Goal: Task Accomplishment & Management: Manage account settings

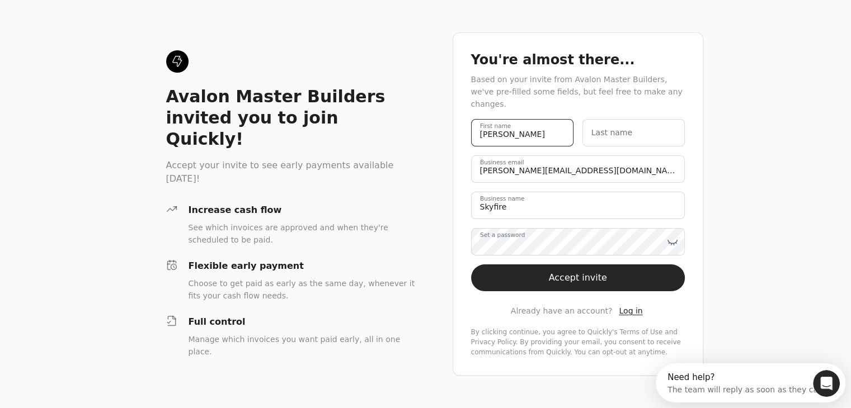
drag, startPoint x: 517, startPoint y: 130, endPoint x: 405, endPoint y: 140, distance: 111.7
click at [405, 140] on div "Avalon Master Builders invited you to join Quickly! Accept your invite to see e…" at bounding box center [425, 204] width 851 height 408
type name "[PERSON_NAME]"
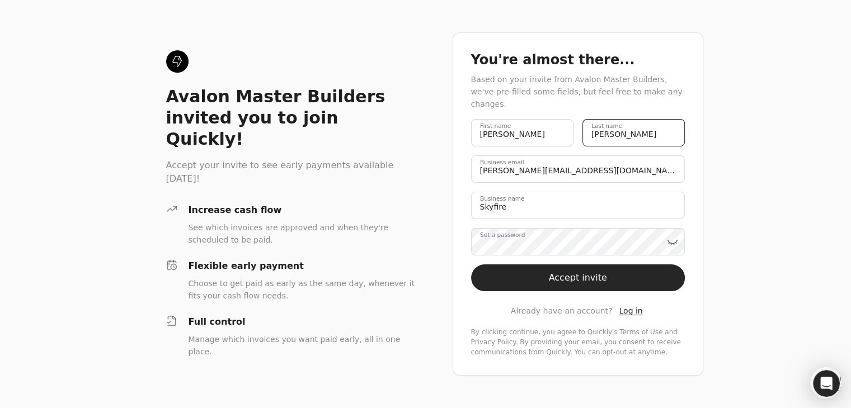
type name "[PERSON_NAME]"
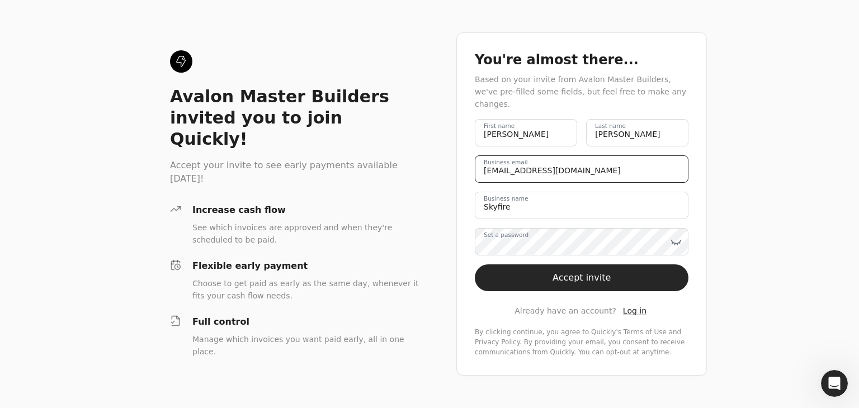
type email "[EMAIL_ADDRESS][DOMAIN_NAME]"
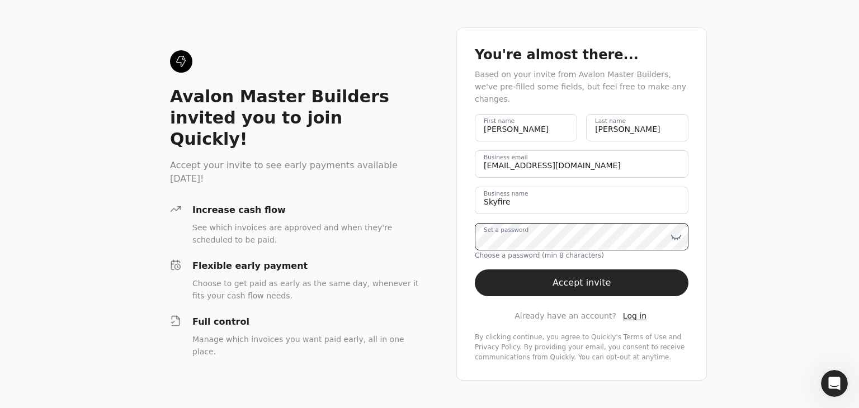
click at [445, 229] on div "Avalon Master Builders invited you to join Quickly! Accept your invite to see e…" at bounding box center [429, 204] width 859 height 408
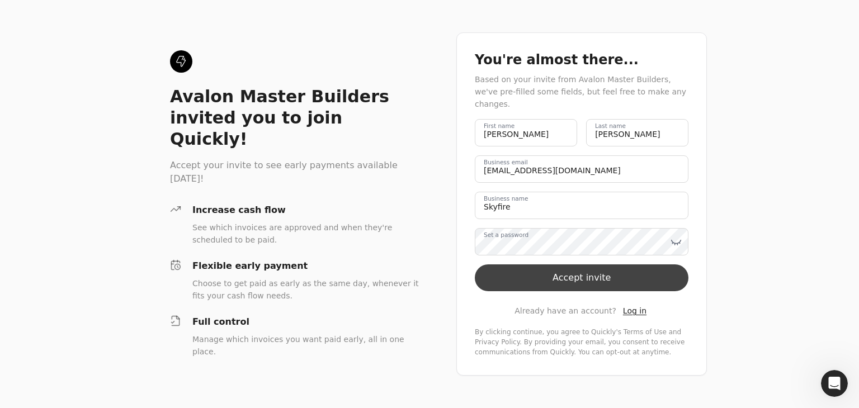
click at [591, 273] on button "Accept invite" at bounding box center [582, 277] width 214 height 27
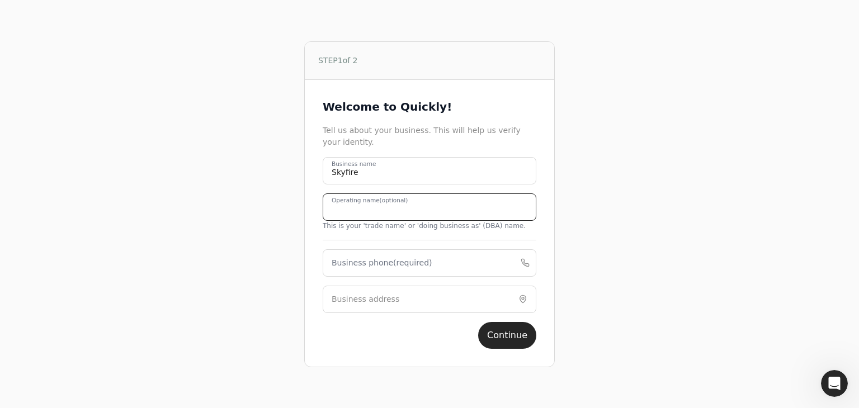
click at [362, 220] on name "Operating name (optional)" at bounding box center [430, 206] width 214 height 27
type name "SkyFire Energy Inc."
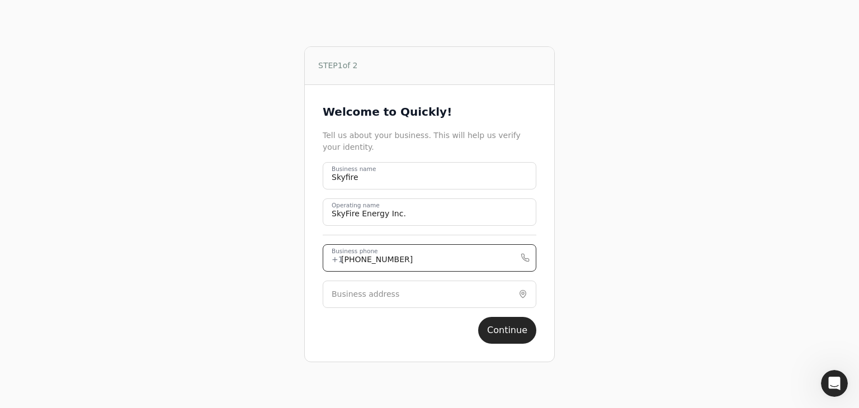
type phone "[PHONE_NUMBER]"
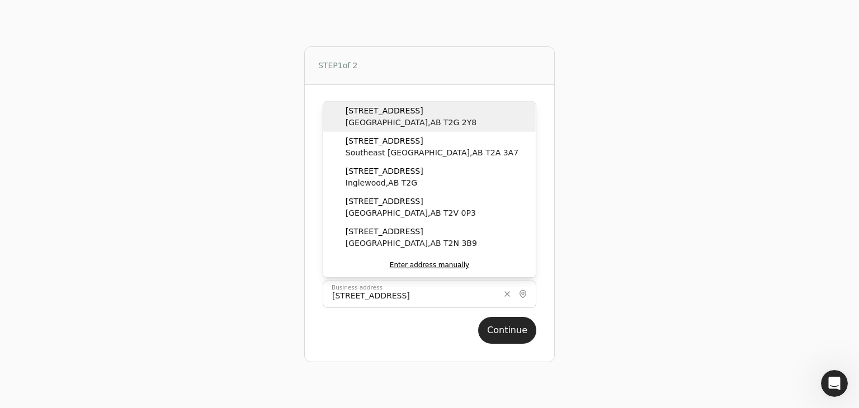
click at [392, 121] on span "[GEOGRAPHIC_DATA] , AB T2G 2Y8" at bounding box center [411, 123] width 131 height 12
type input "[STREET_ADDRESS]"
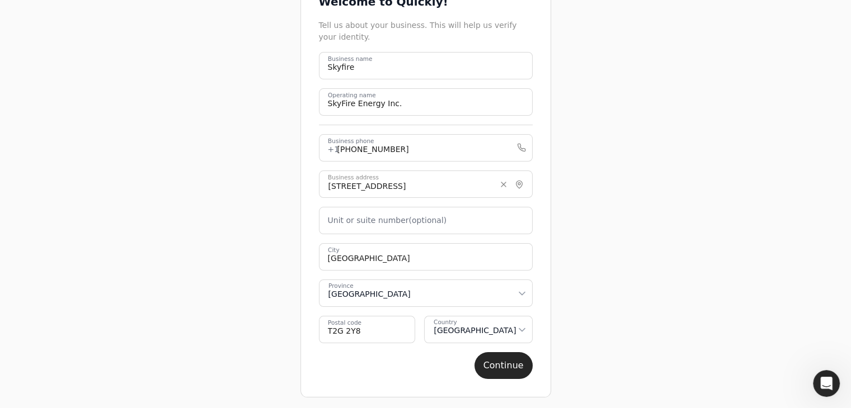
scroll to position [78, 0]
click at [501, 366] on button "Continue" at bounding box center [503, 364] width 58 height 27
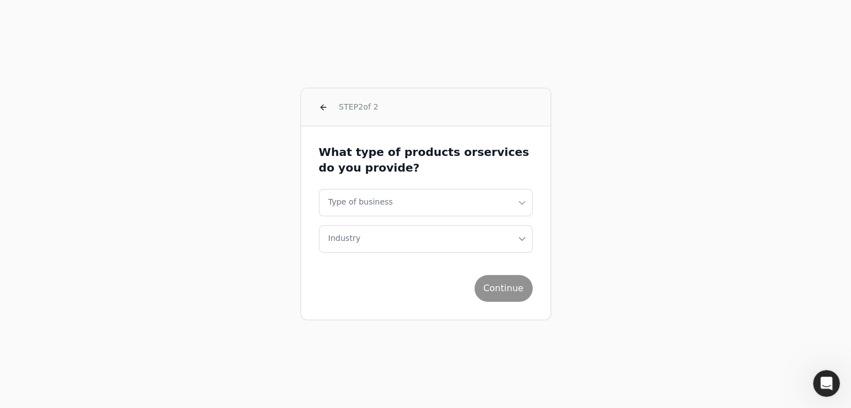
scroll to position [0, 0]
click at [403, 205] on html "STEP 2 of 2 What type of products or services do you provide? Type of business …" at bounding box center [429, 204] width 859 height 408
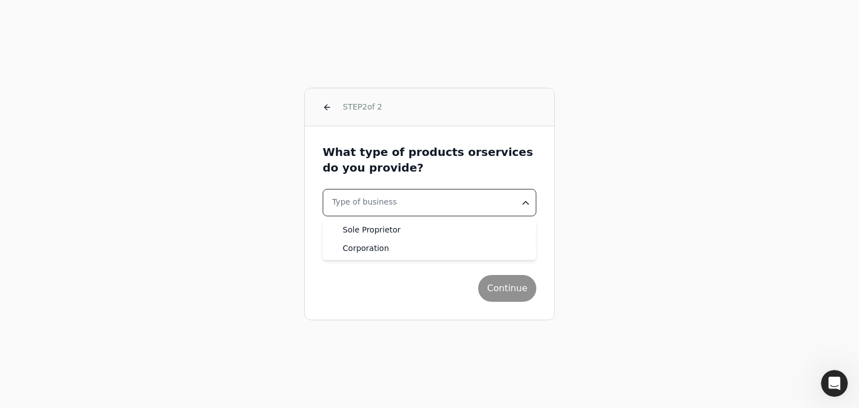
select select "corporation"
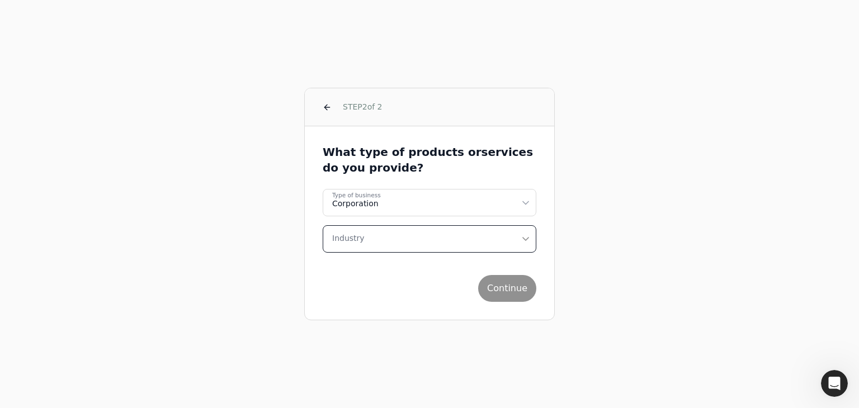
click at [409, 244] on button "Industry" at bounding box center [430, 238] width 214 height 27
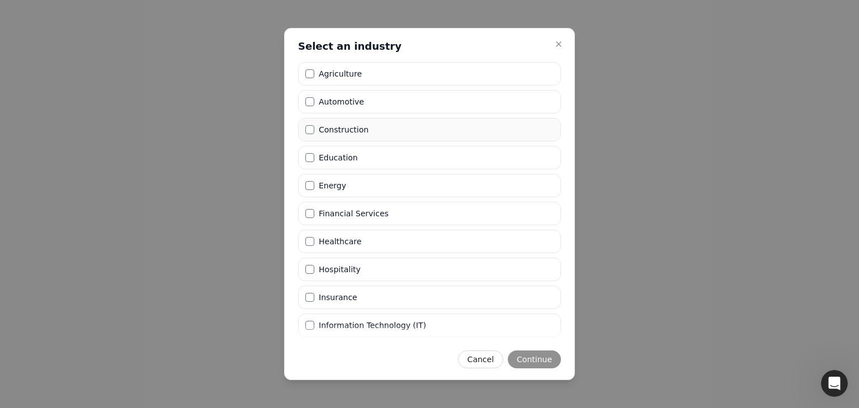
click at [325, 127] on label "Construction" at bounding box center [344, 130] width 50 height 8
click at [314, 127] on button "Construction" at bounding box center [309, 129] width 9 height 9
click at [541, 356] on button "Continue" at bounding box center [534, 360] width 53 height 18
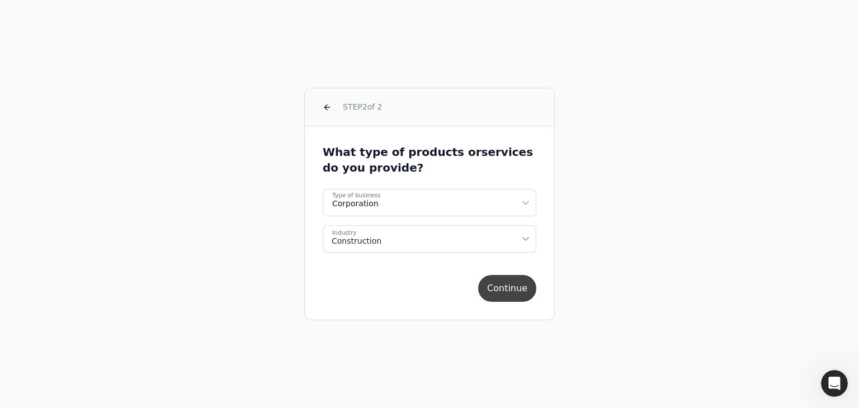
click at [514, 290] on button "Continue" at bounding box center [507, 288] width 58 height 27
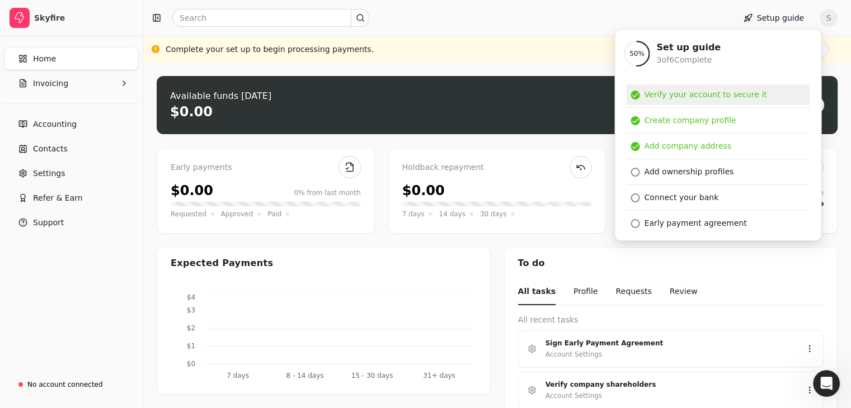
click at [691, 95] on div "Verify your account to secure it" at bounding box center [705, 95] width 122 height 12
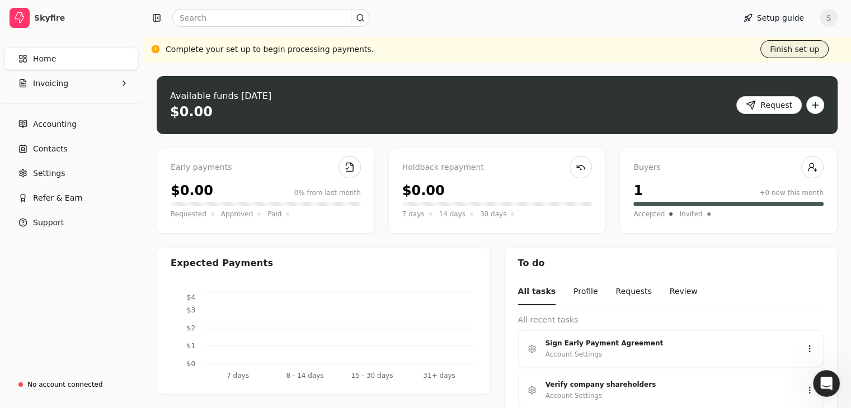
click at [788, 48] on button "Finish set up" at bounding box center [794, 49] width 68 height 18
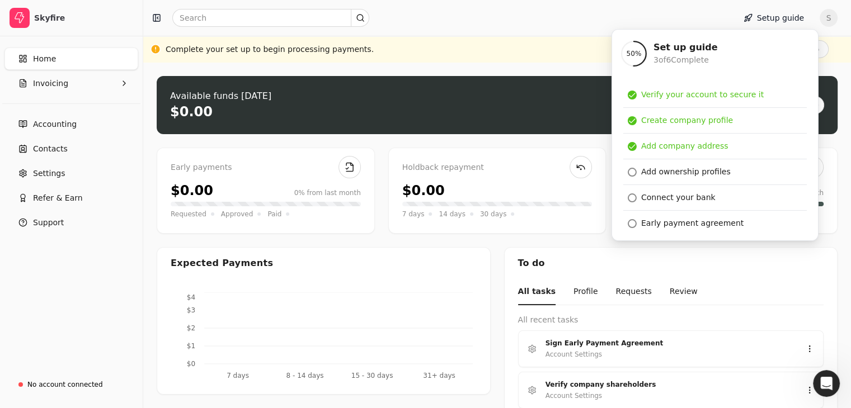
click at [473, 45] on div "Complete your set up to begin processing payments. Finish set up" at bounding box center [497, 49] width 663 height 18
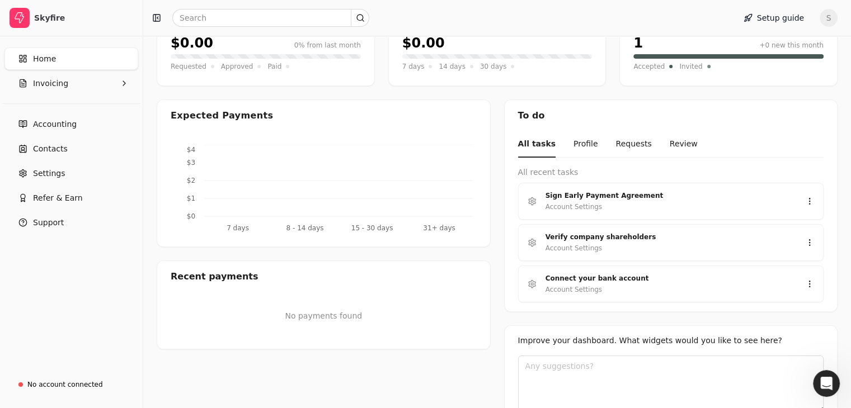
scroll to position [192, 0]
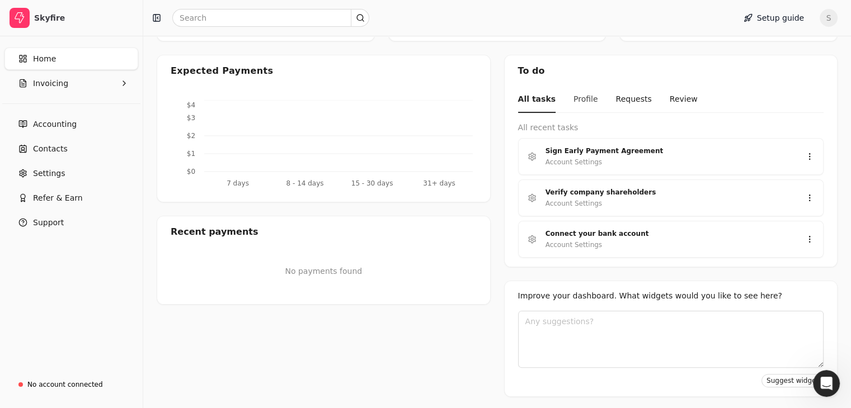
click at [583, 96] on button "Profile" at bounding box center [585, 100] width 25 height 26
click at [617, 97] on button "Requests" at bounding box center [633, 100] width 36 height 26
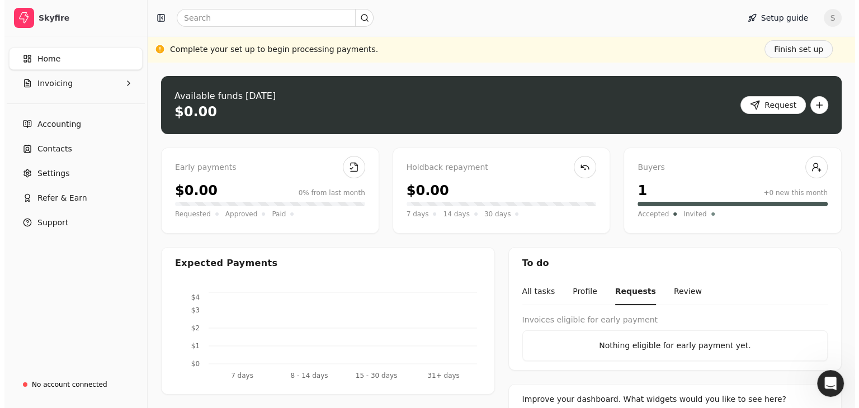
scroll to position [0, 0]
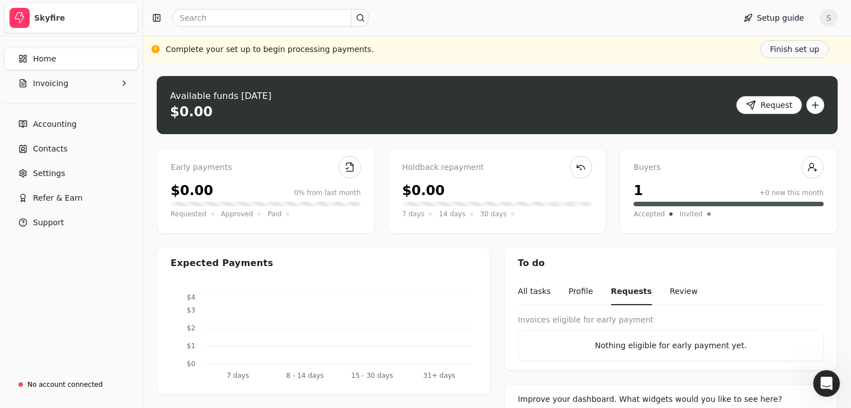
click at [54, 20] on div "Skyfire" at bounding box center [83, 17] width 99 height 11
click at [31, 16] on li "Skyfire" at bounding box center [71, 18] width 134 height 30
click at [1, 18] on div "Skyfire" at bounding box center [71, 18] width 143 height 36
click at [427, 13] on div at bounding box center [437, 18] width 578 height 18
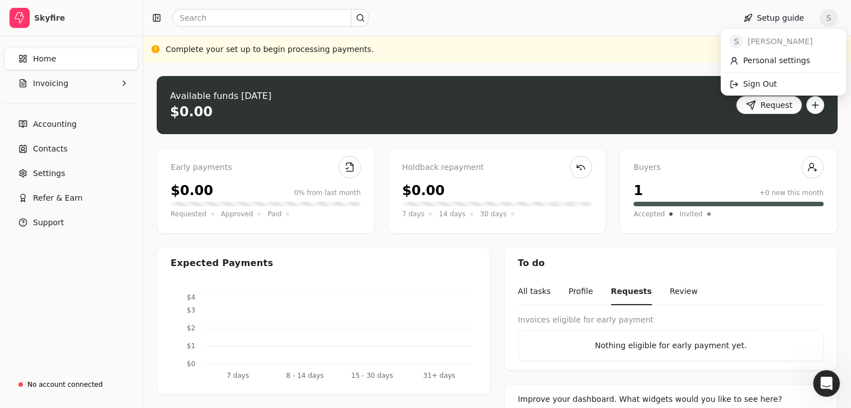
click at [834, 19] on span "S" at bounding box center [828, 18] width 18 height 18
click at [767, 42] on span "[PERSON_NAME]" at bounding box center [779, 42] width 65 height 12
click at [766, 60] on span "Personal settings" at bounding box center [776, 61] width 67 height 12
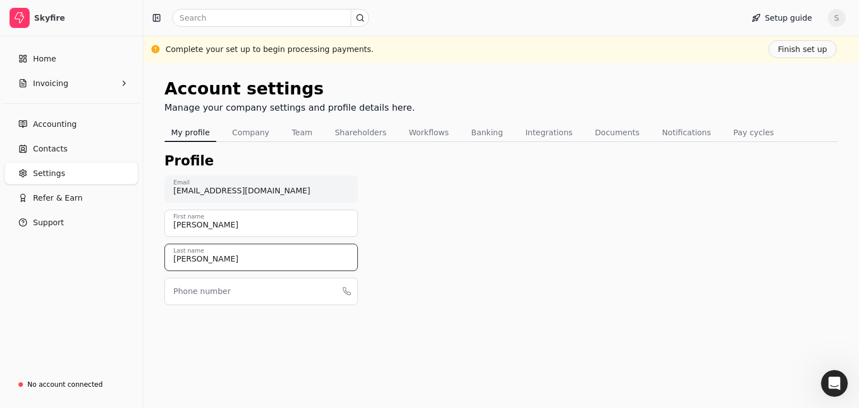
drag, startPoint x: 206, startPoint y: 256, endPoint x: 148, endPoint y: 256, distance: 58.2
click at [149, 256] on div "Account settings Manage your company settings and profile details here. My prof…" at bounding box center [501, 236] width 716 height 346
type input "Burns"
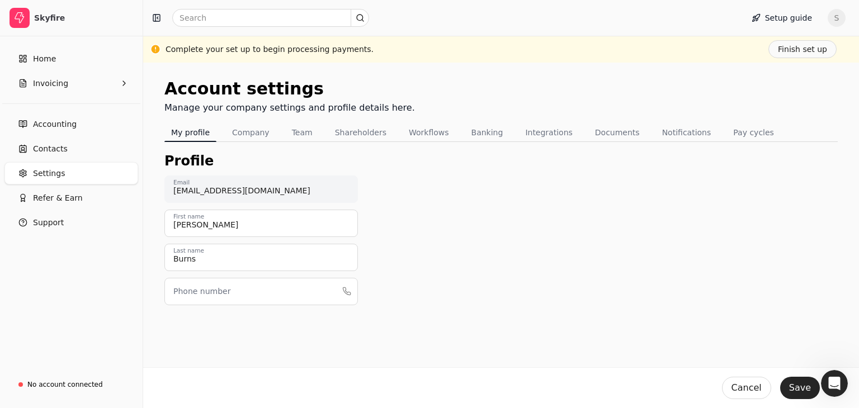
click at [199, 286] on label "Phone number" at bounding box center [201, 292] width 57 height 12
click at [199, 285] on input "Phone number" at bounding box center [260, 291] width 193 height 27
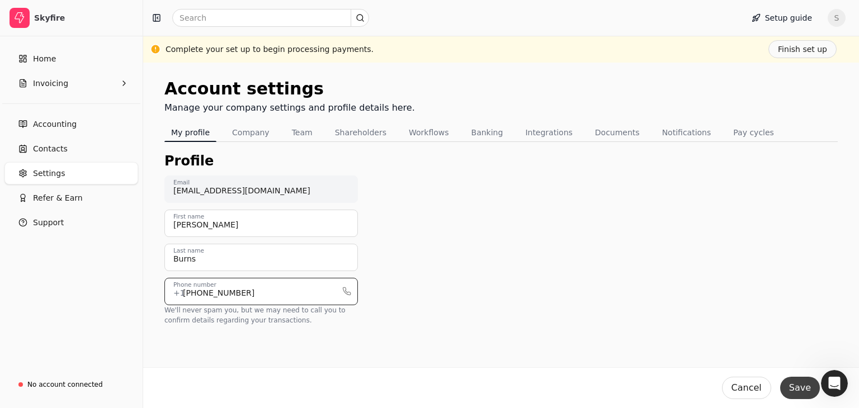
type input "[PHONE_NUMBER]"
click at [796, 389] on button "Save" at bounding box center [800, 388] width 40 height 22
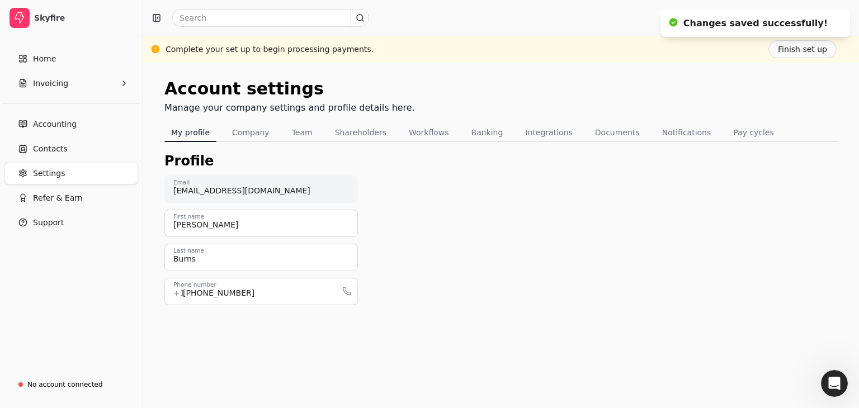
click at [644, 96] on div "Account settings Manage your company settings and profile details here." at bounding box center [500, 100] width 673 height 48
click at [837, 23] on span "S" at bounding box center [837, 18] width 18 height 18
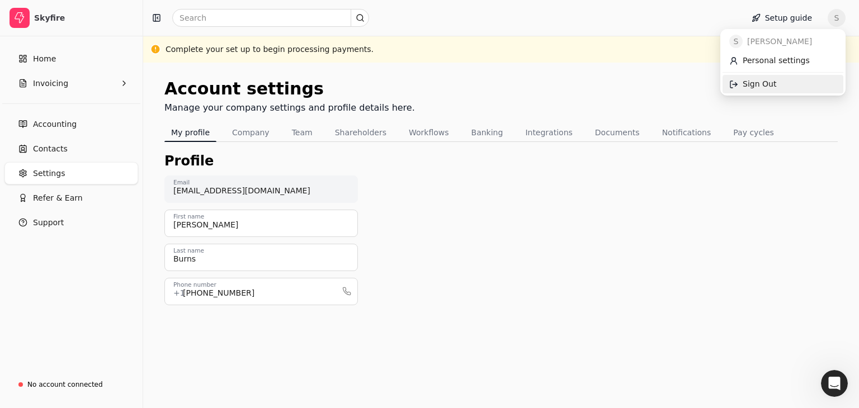
click at [756, 83] on span "Sign Out" at bounding box center [760, 84] width 34 height 12
